Goal: Information Seeking & Learning: Learn about a topic

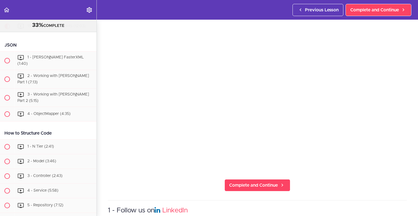
scroll to position [51, 0]
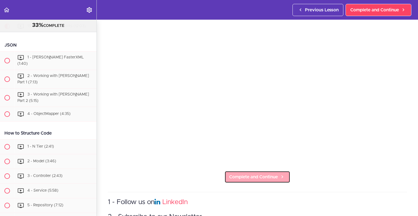
click at [239, 173] on span "Complete and Continue" at bounding box center [253, 176] width 49 height 7
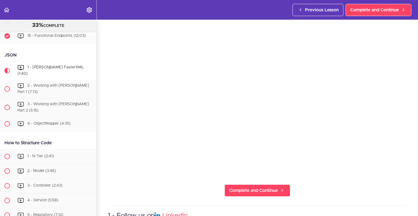
scroll to position [43, 0]
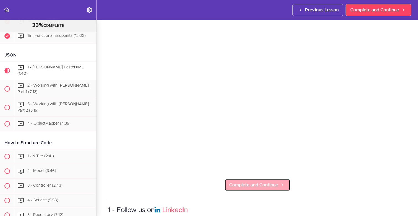
click at [269, 182] on span "Complete and Continue" at bounding box center [253, 184] width 49 height 7
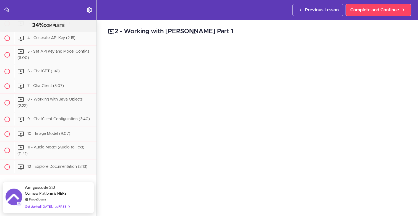
scroll to position [2634, 0]
